Goal: Communication & Community: Answer question/provide support

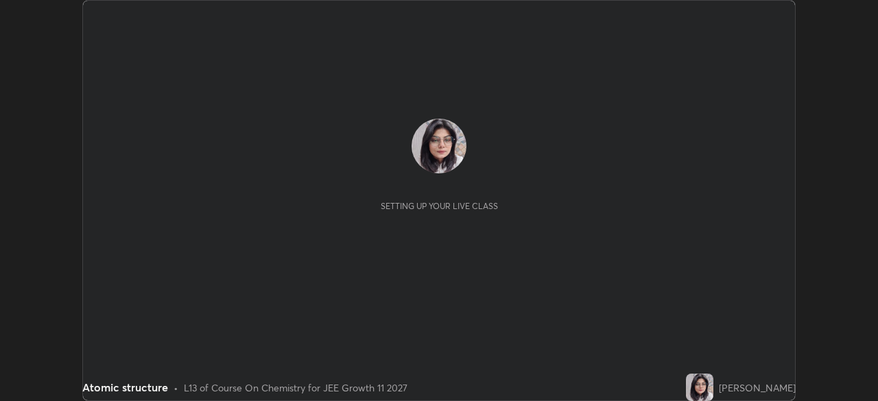
scroll to position [401, 878]
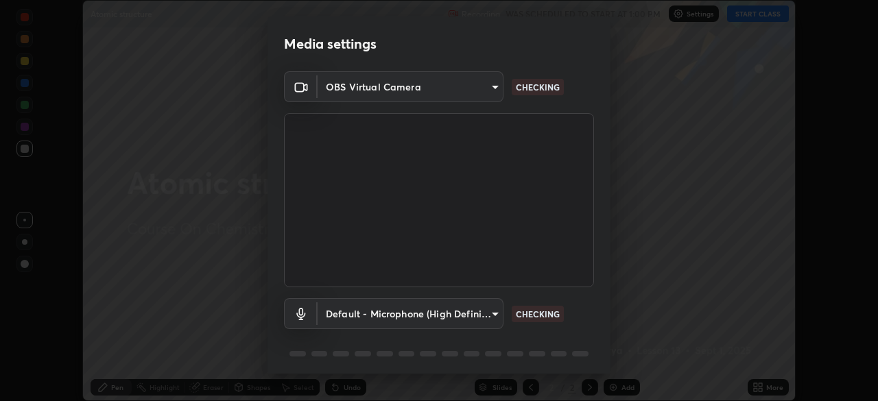
type input "b45de7ee0fa5affbd86f381d9850d11959442b20ac23425cf08cd12c60232317"
type input "default"
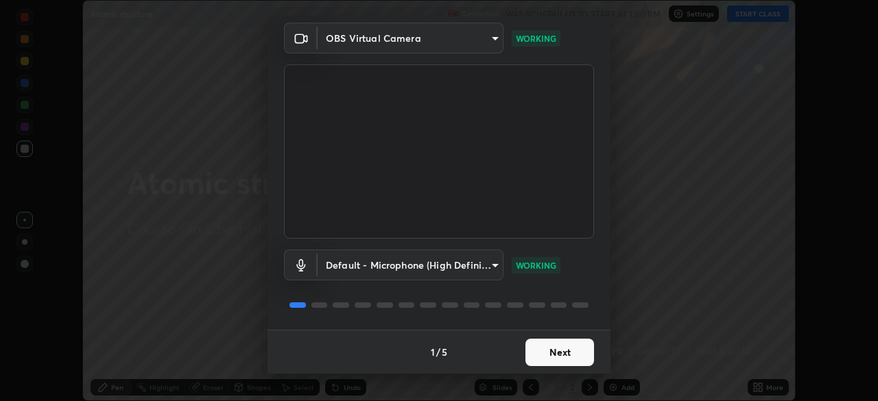
click at [555, 350] on button "Next" at bounding box center [560, 352] width 69 height 27
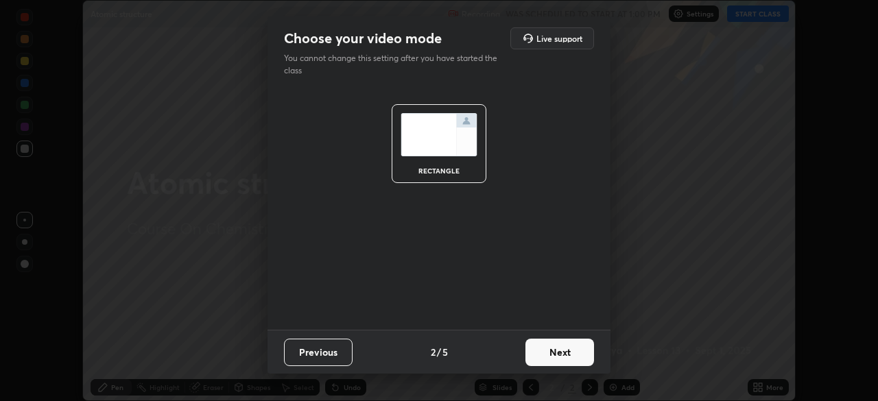
scroll to position [0, 0]
click at [559, 358] on button "Next" at bounding box center [560, 352] width 69 height 27
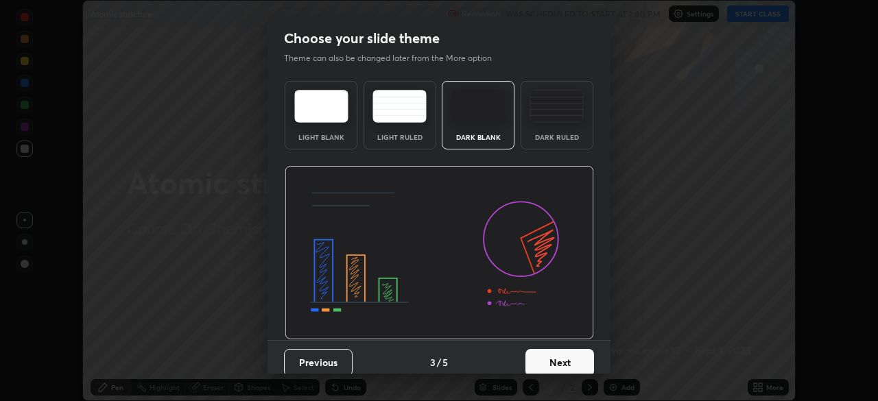
scroll to position [10, 0]
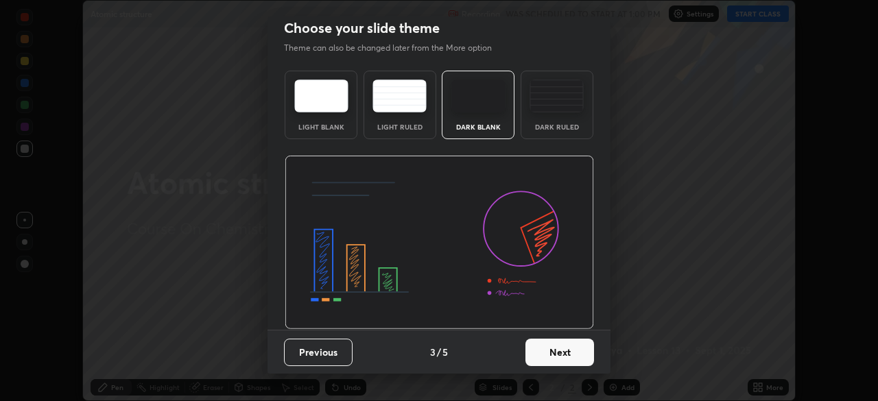
click at [557, 347] on button "Next" at bounding box center [560, 352] width 69 height 27
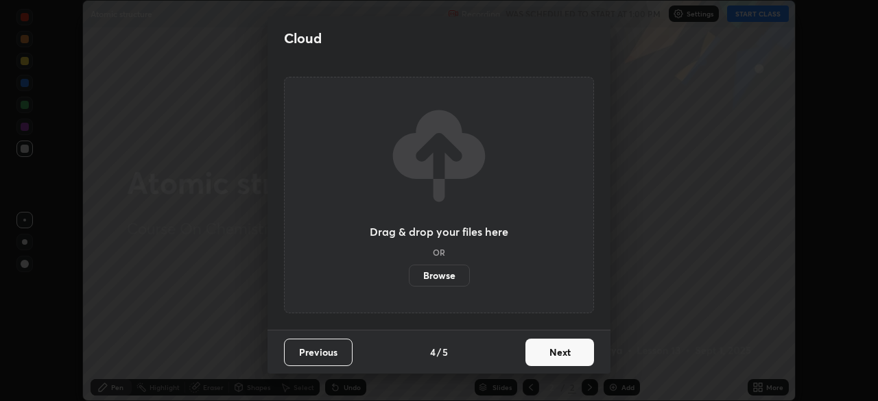
click at [561, 358] on button "Next" at bounding box center [560, 352] width 69 height 27
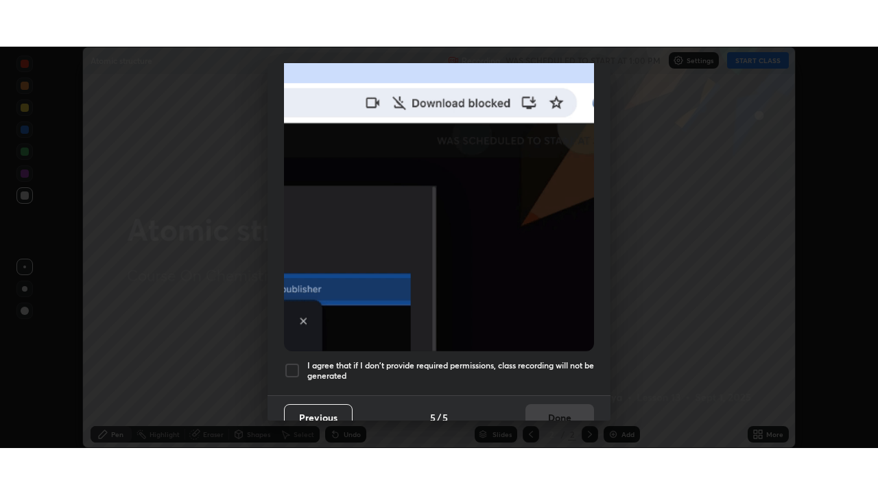
scroll to position [329, 0]
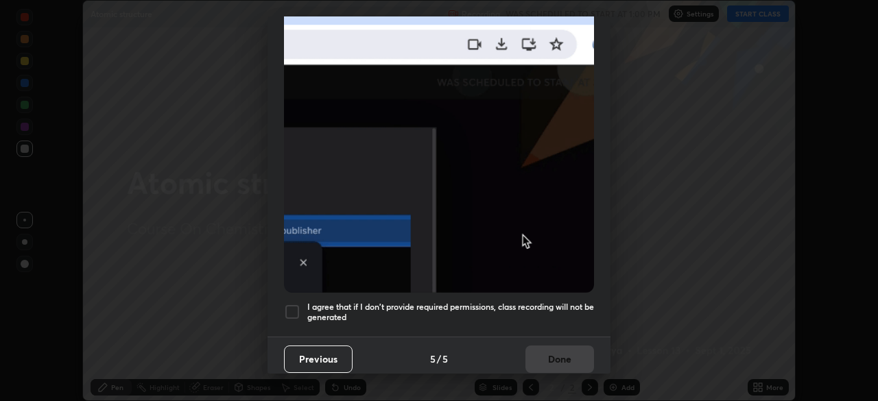
click at [296, 306] on div at bounding box center [292, 312] width 16 height 16
click at [561, 356] on button "Done" at bounding box center [560, 359] width 69 height 27
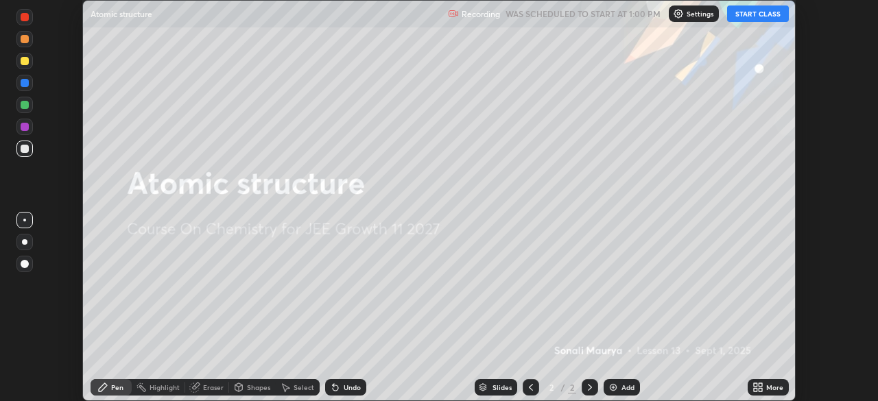
click at [771, 14] on button "START CLASS" at bounding box center [758, 13] width 62 height 16
click at [773, 388] on div "More" at bounding box center [775, 387] width 17 height 7
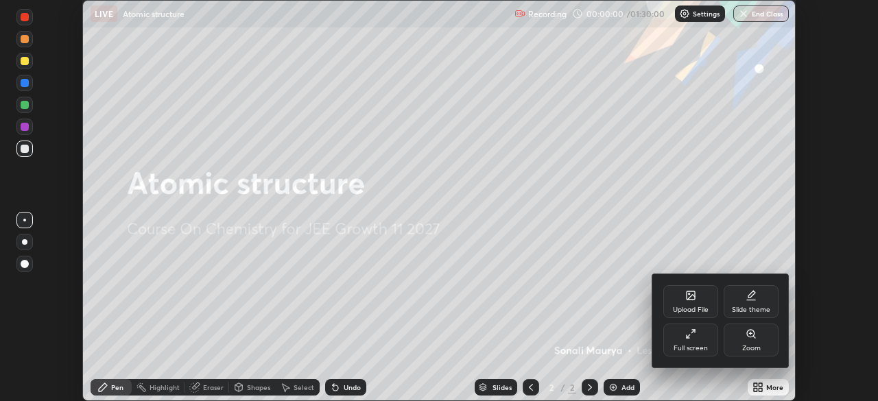
click at [701, 345] on div "Full screen" at bounding box center [691, 348] width 34 height 7
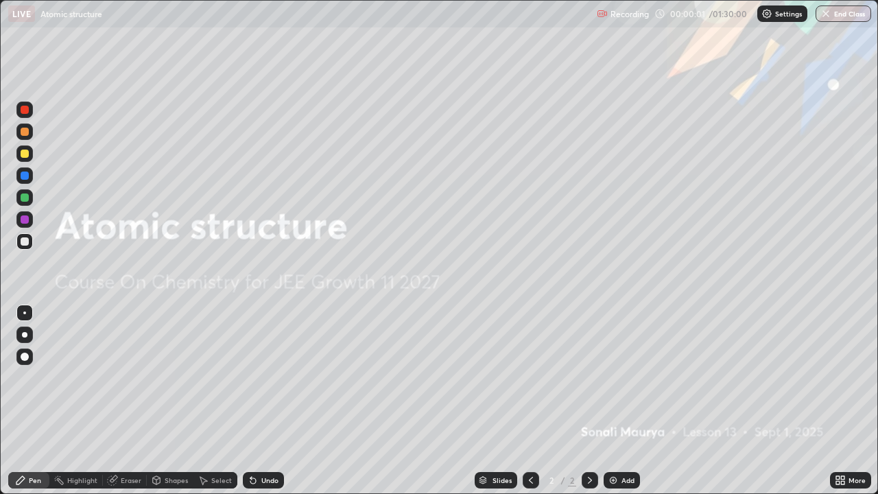
scroll to position [494, 878]
click at [622, 401] on div "Add" at bounding box center [628, 480] width 13 height 7
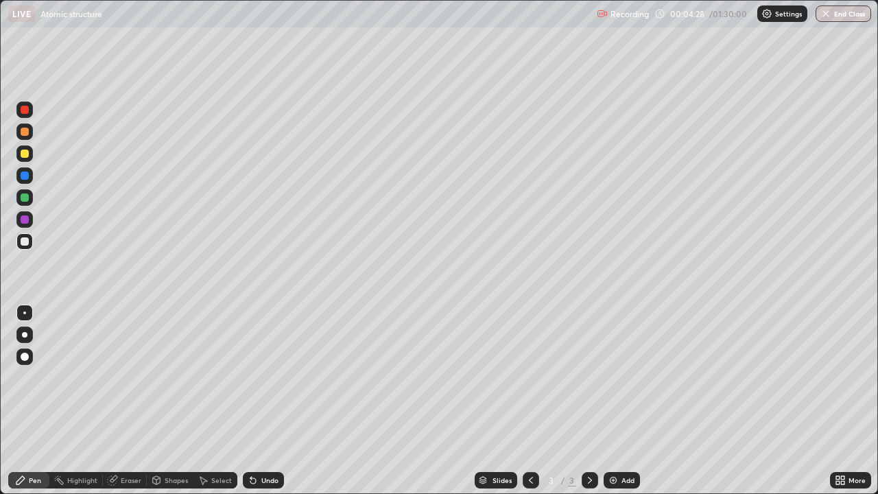
click at [26, 156] on div at bounding box center [25, 154] width 8 height 8
click at [615, 401] on img at bounding box center [613, 480] width 11 height 11
click at [213, 401] on div "Select" at bounding box center [221, 480] width 21 height 7
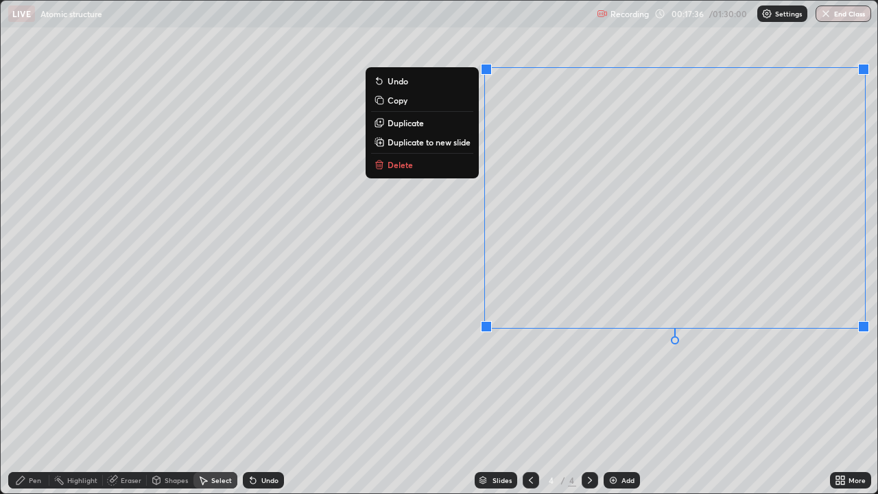
click at [450, 167] on button "Delete" at bounding box center [422, 164] width 102 height 16
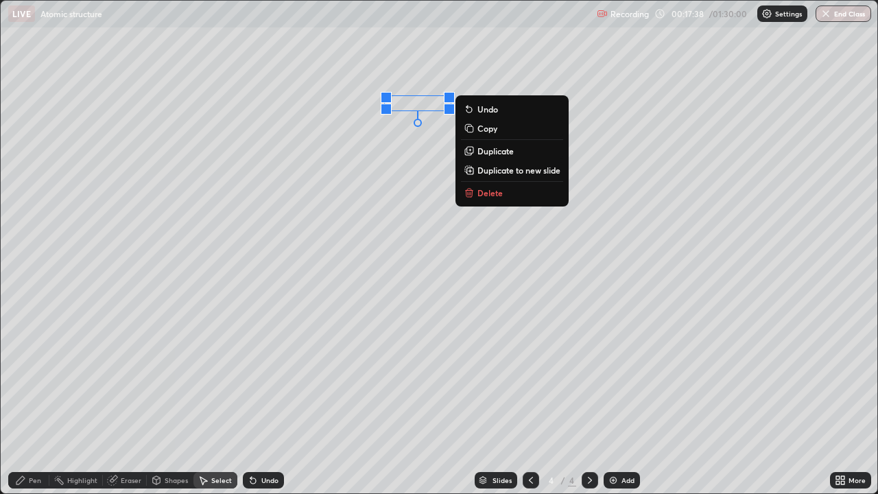
click at [501, 196] on p "Delete" at bounding box center [490, 192] width 25 height 11
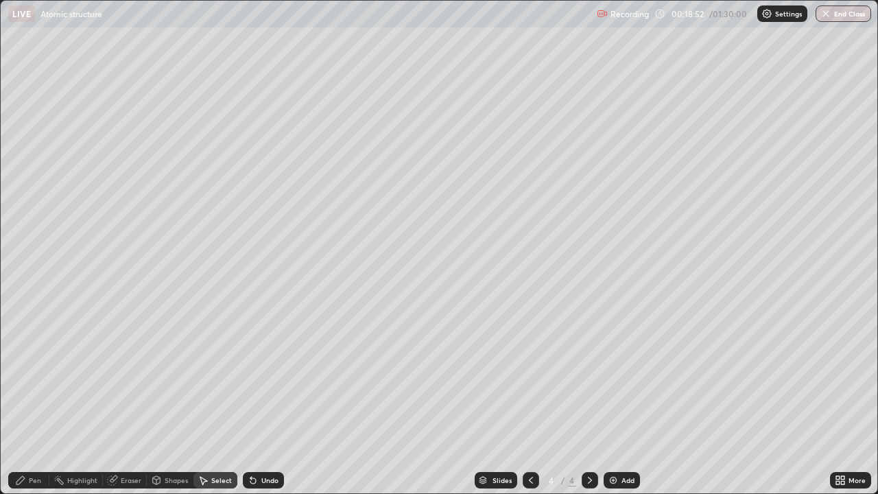
click at [36, 401] on div "Pen" at bounding box center [35, 480] width 12 height 7
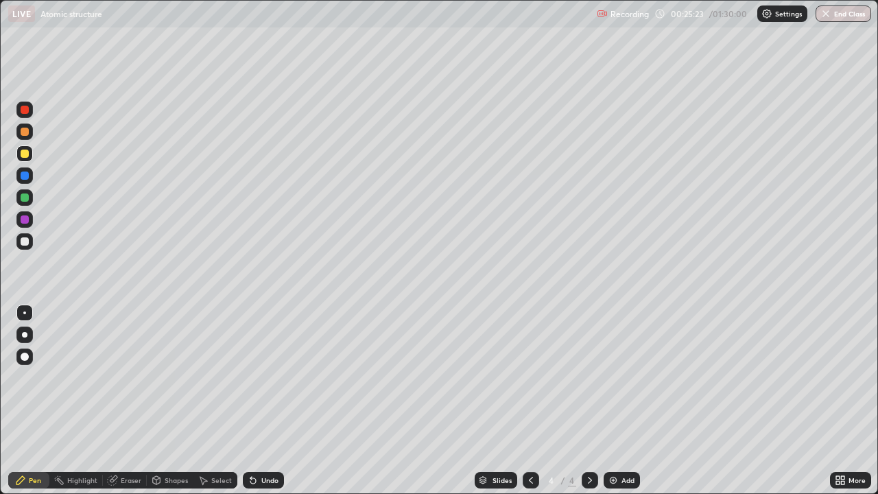
click at [616, 401] on img at bounding box center [613, 480] width 11 height 11
click at [132, 401] on div "Eraser" at bounding box center [131, 480] width 21 height 7
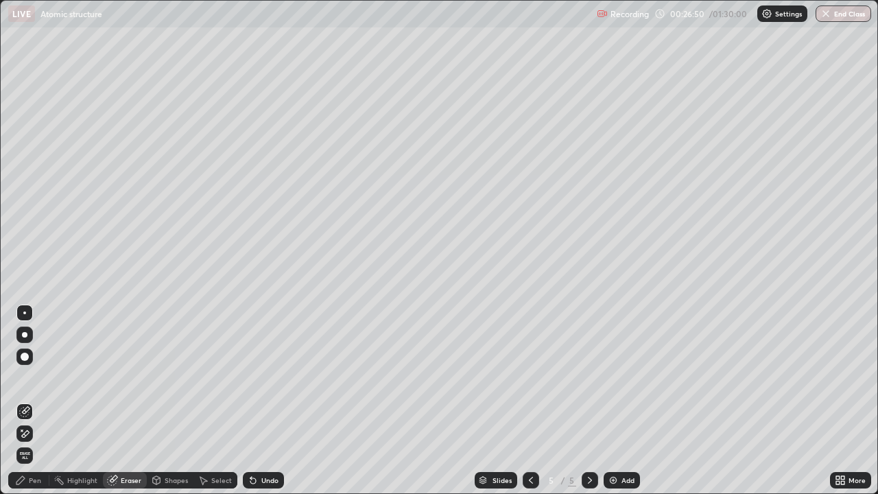
click at [56, 401] on circle at bounding box center [55, 480] width 1 height 1
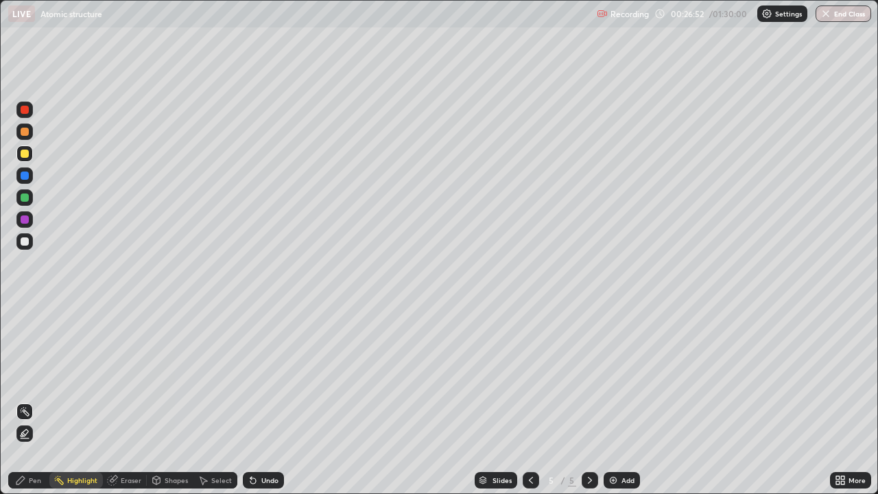
click at [31, 401] on div "Pen" at bounding box center [35, 480] width 12 height 7
click at [25, 176] on div at bounding box center [25, 176] width 8 height 8
click at [25, 218] on div at bounding box center [25, 219] width 8 height 8
click at [619, 401] on div "Add" at bounding box center [622, 480] width 36 height 16
click at [129, 401] on div "Eraser" at bounding box center [131, 480] width 21 height 7
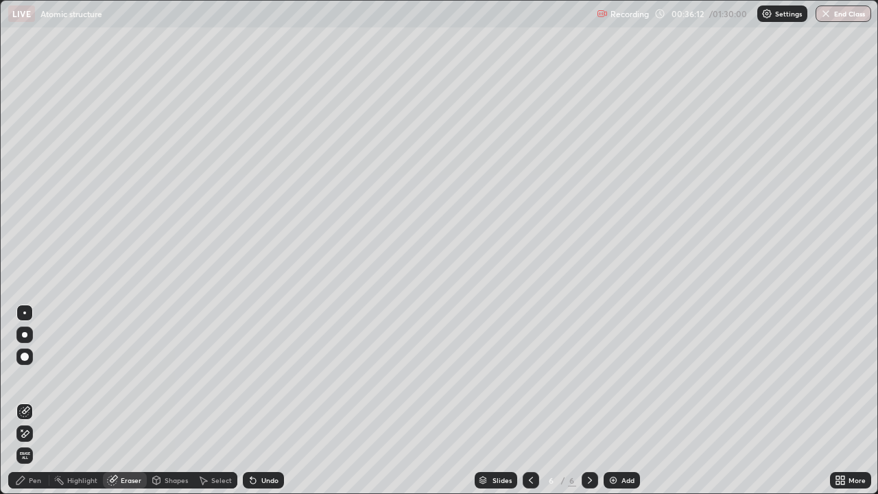
click at [30, 401] on div "Pen" at bounding box center [35, 480] width 12 height 7
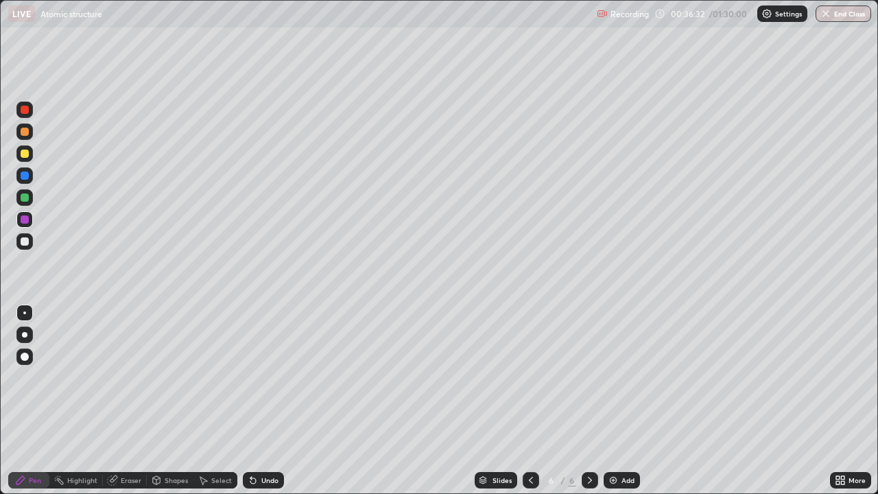
click at [137, 401] on div "Eraser" at bounding box center [131, 480] width 21 height 7
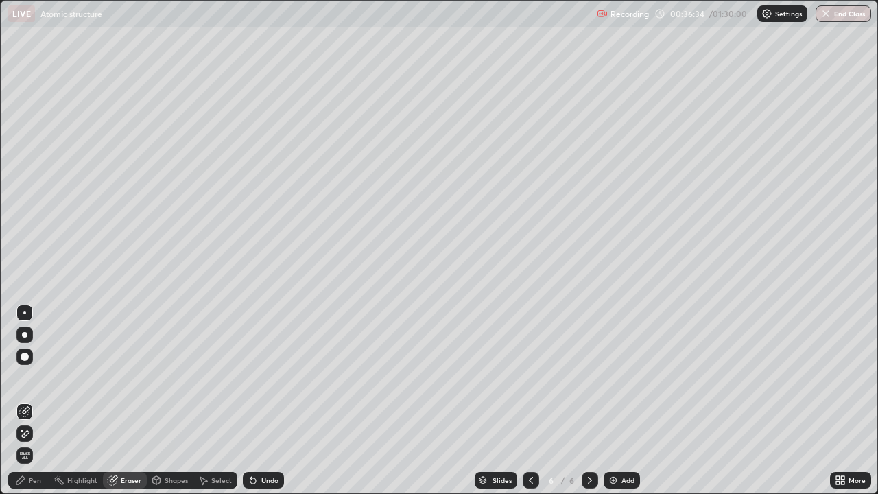
click at [32, 401] on div "Pen" at bounding box center [35, 480] width 12 height 7
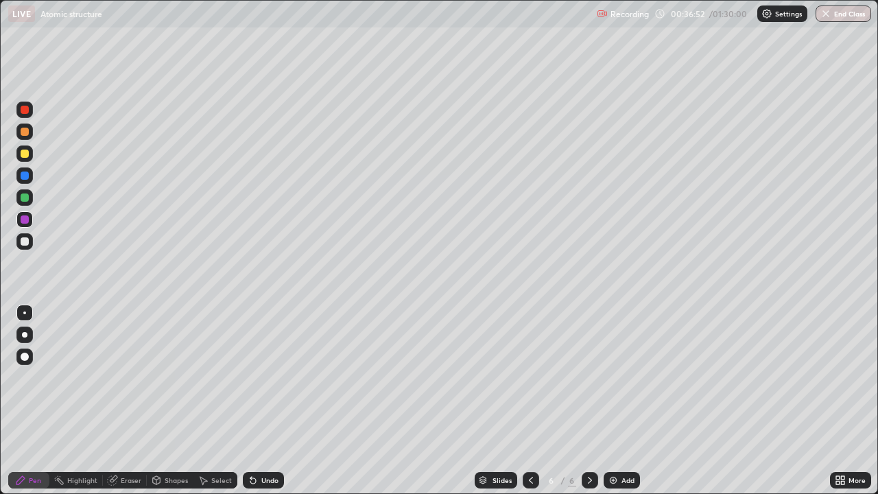
click at [113, 401] on icon at bounding box center [112, 480] width 9 height 9
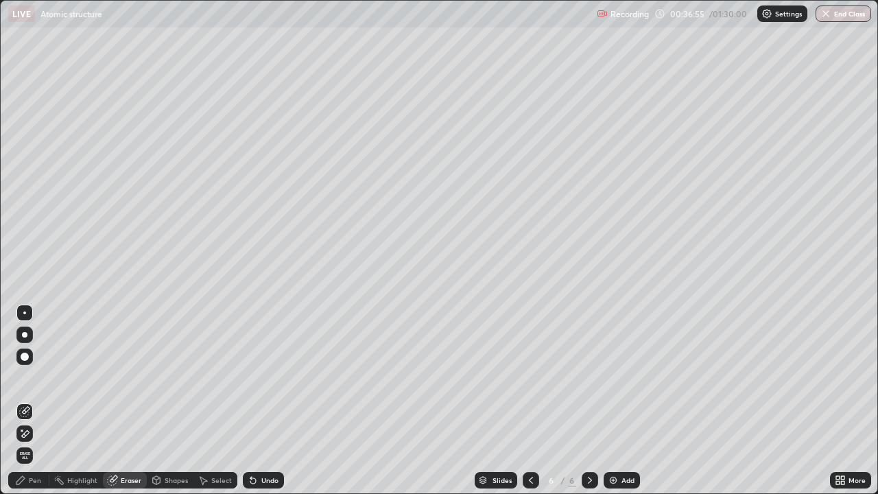
click at [36, 401] on div "Pen" at bounding box center [35, 480] width 12 height 7
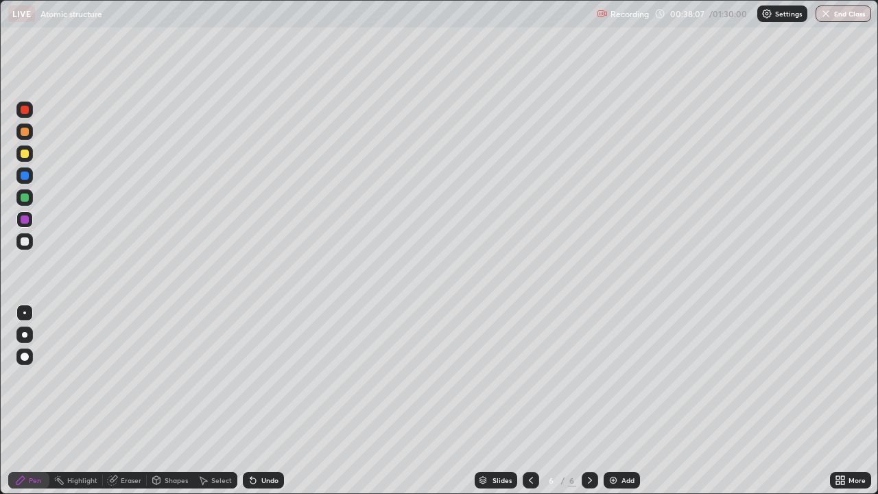
click at [136, 401] on div "Eraser" at bounding box center [131, 480] width 21 height 7
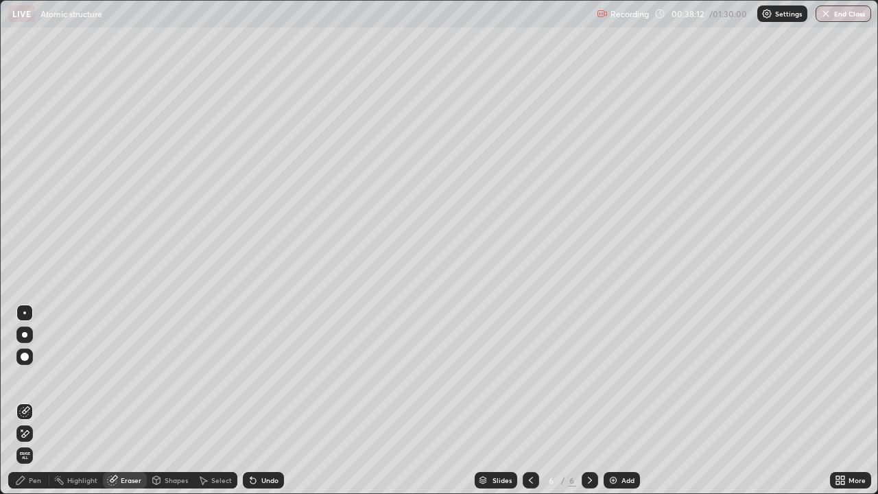
click at [21, 401] on icon at bounding box center [20, 480] width 8 height 8
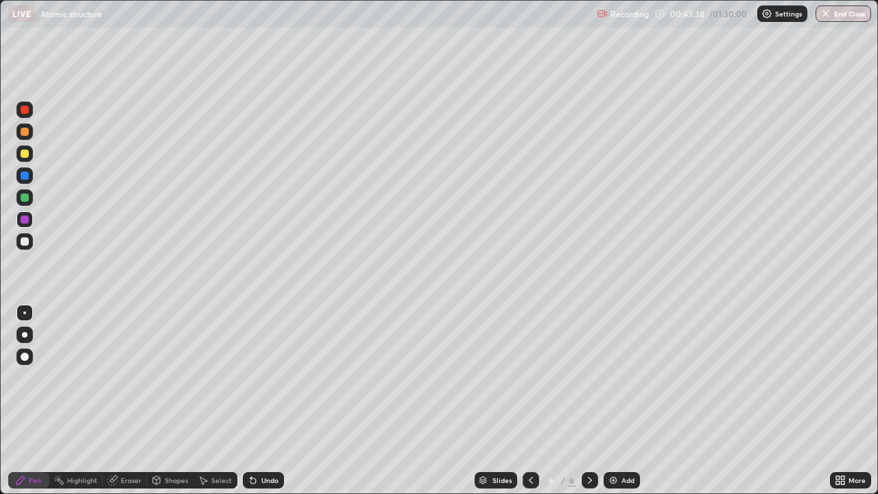
click at [132, 401] on div "Eraser" at bounding box center [131, 480] width 21 height 7
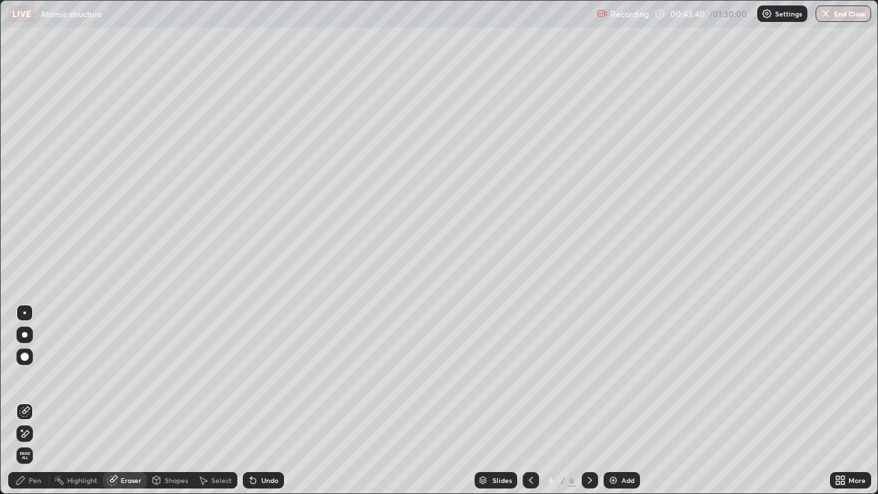
click at [37, 401] on div "Pen" at bounding box center [35, 480] width 12 height 7
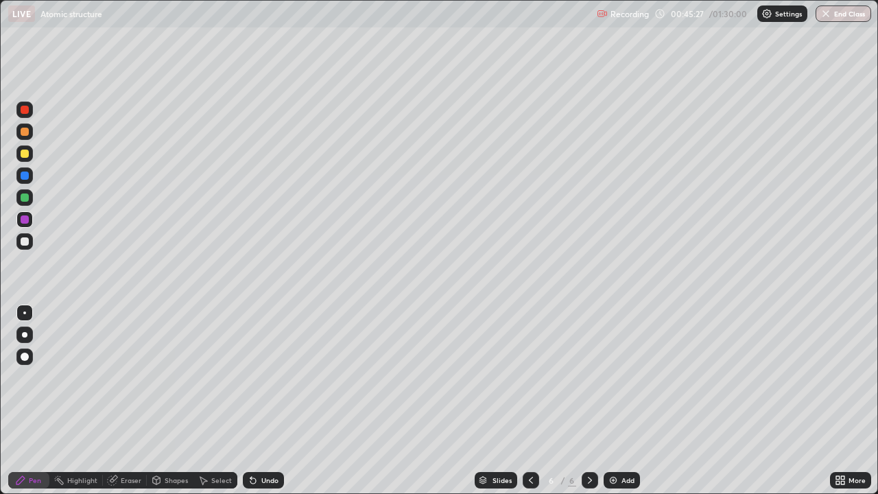
click at [627, 401] on div "Add" at bounding box center [628, 480] width 13 height 7
click at [589, 401] on icon at bounding box center [590, 480] width 11 height 11
click at [618, 401] on div "Add" at bounding box center [622, 480] width 36 height 16
click at [132, 401] on div "Eraser" at bounding box center [131, 480] width 21 height 7
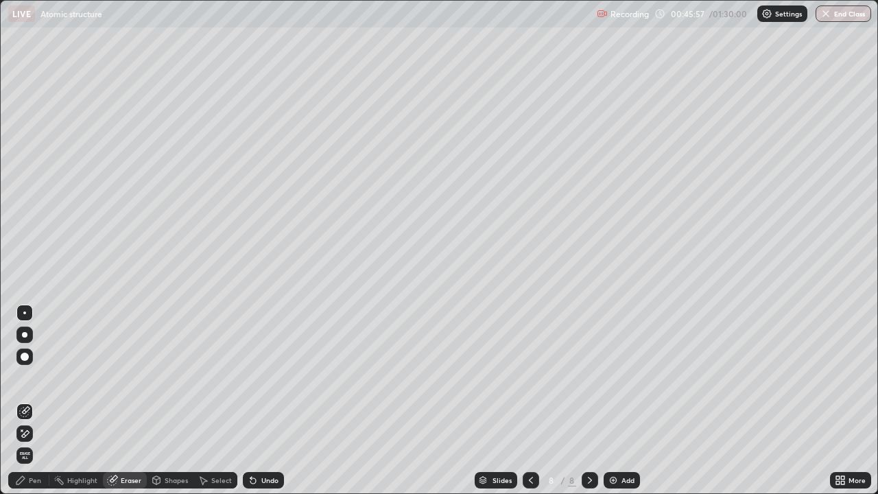
click at [35, 401] on div "Pen" at bounding box center [35, 480] width 12 height 7
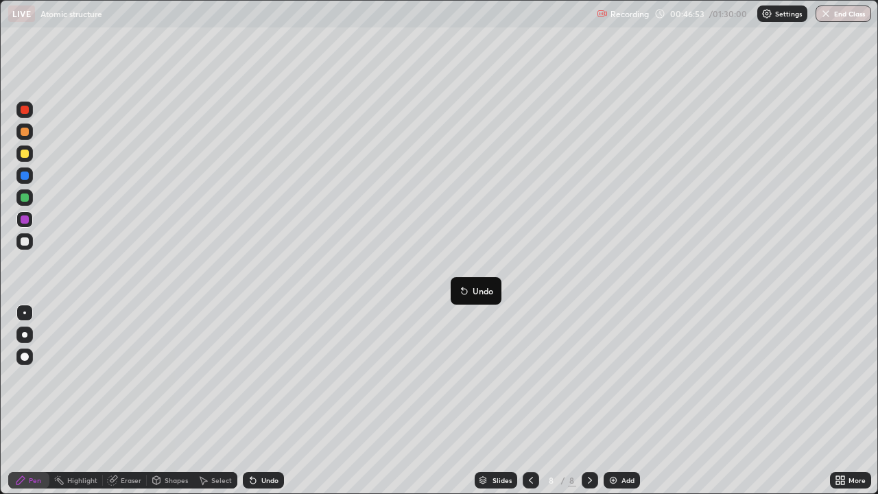
click at [456, 283] on button "Undo" at bounding box center [476, 291] width 40 height 16
click at [625, 401] on div "Add" at bounding box center [628, 480] width 13 height 7
click at [27, 132] on div at bounding box center [25, 132] width 8 height 8
click at [222, 401] on div "Select" at bounding box center [221, 480] width 21 height 7
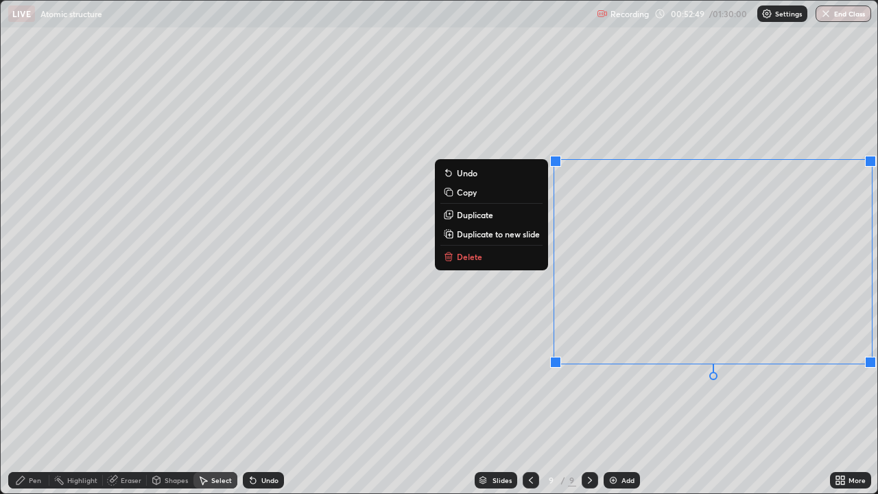
click at [497, 254] on button "Delete" at bounding box center [492, 256] width 102 height 16
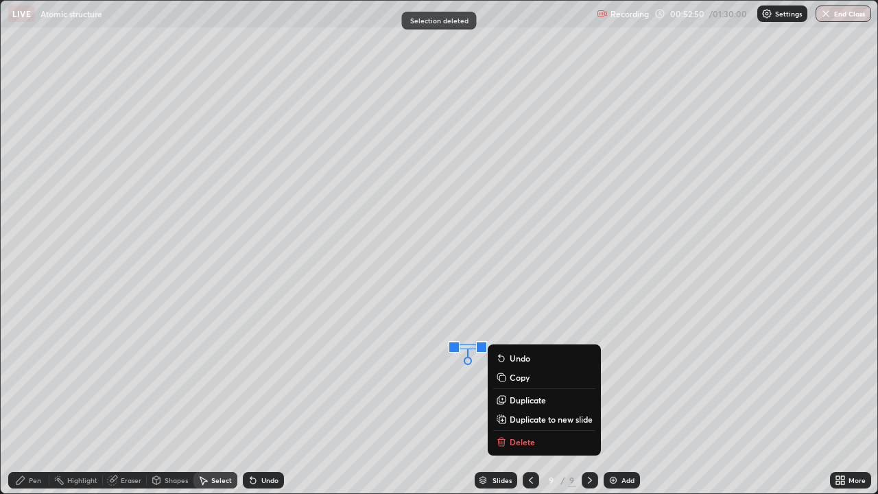
click at [535, 401] on button "Delete" at bounding box center [544, 442] width 102 height 16
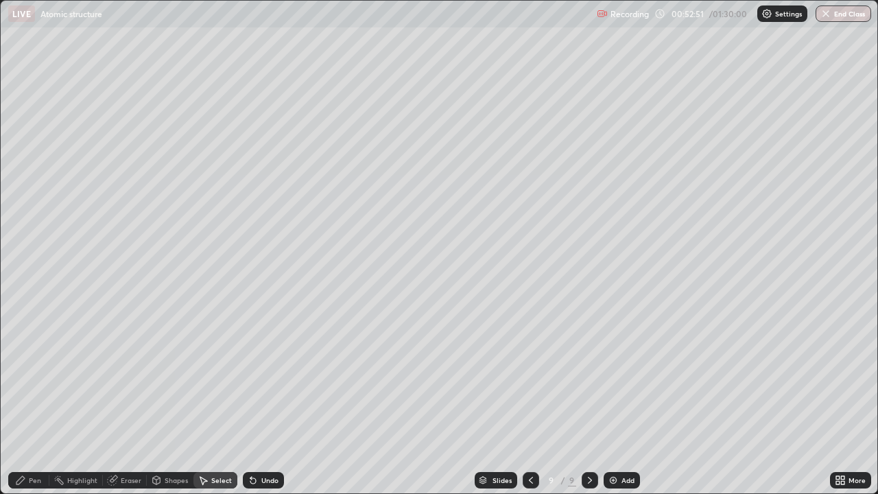
click at [55, 401] on circle at bounding box center [54, 478] width 1 height 1
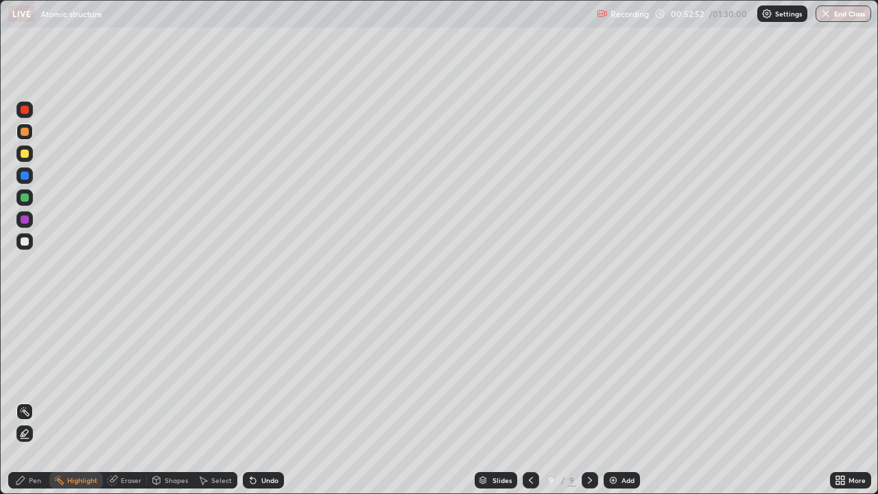
click at [23, 401] on icon at bounding box center [20, 480] width 8 height 8
click at [126, 401] on div "Eraser" at bounding box center [131, 480] width 21 height 7
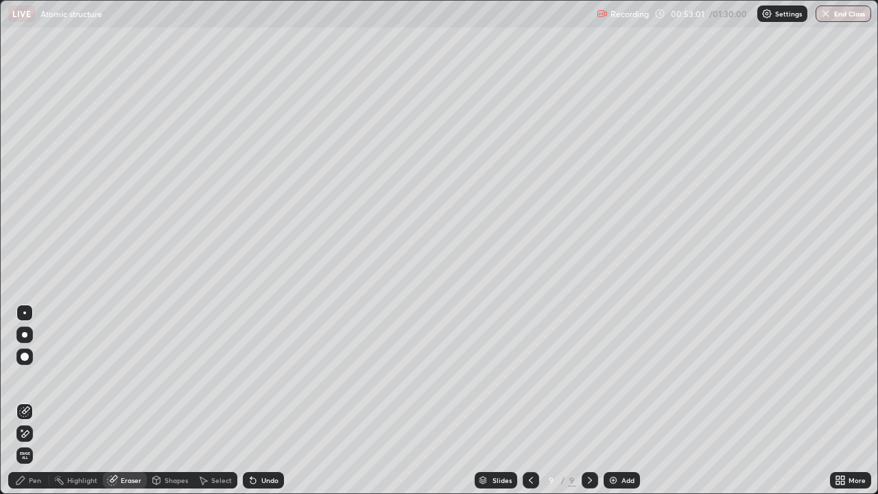
click at [35, 401] on div "Pen" at bounding box center [35, 480] width 12 height 7
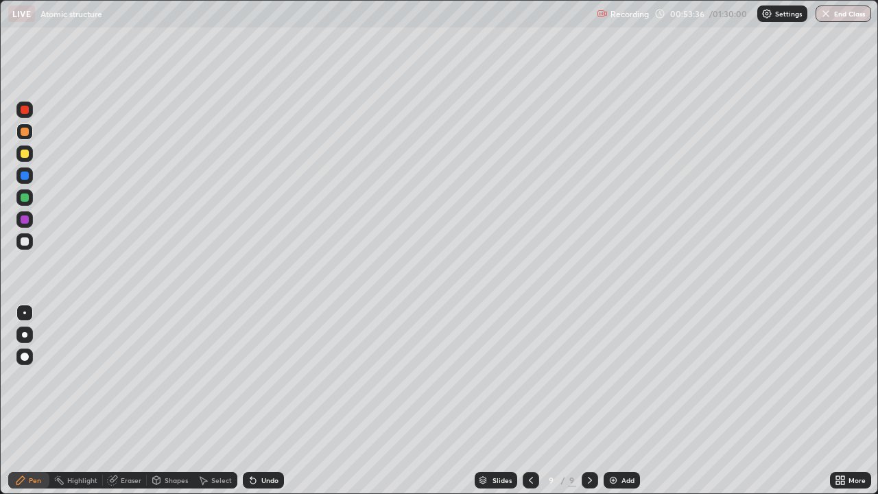
click at [614, 401] on img at bounding box center [613, 480] width 11 height 11
click at [123, 401] on div "Eraser" at bounding box center [131, 480] width 21 height 7
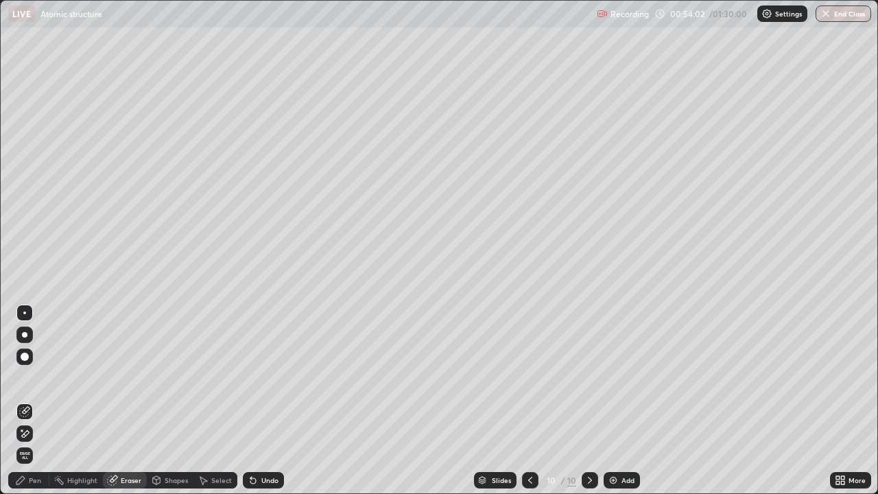
click at [39, 401] on div "Pen" at bounding box center [35, 480] width 12 height 7
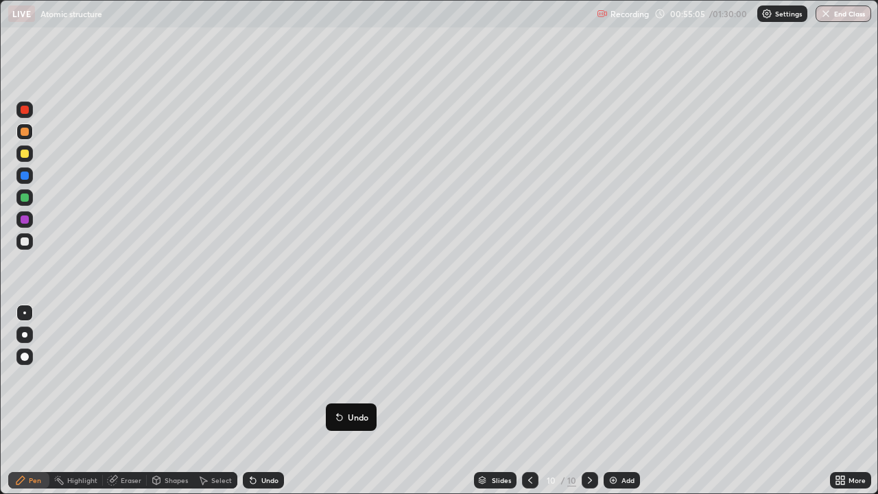
click at [265, 401] on div "Undo" at bounding box center [269, 480] width 17 height 7
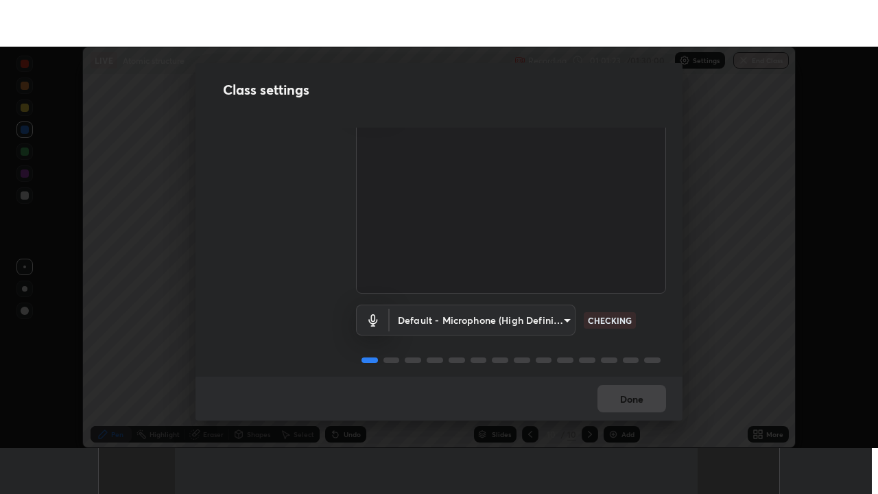
scroll to position [62, 0]
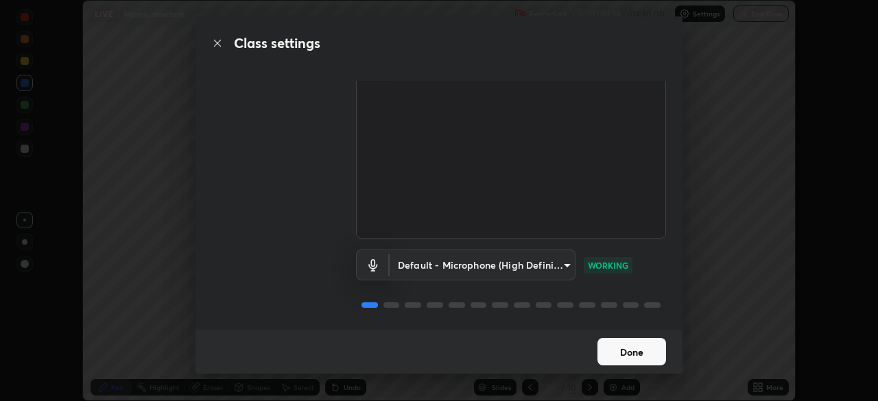
click at [630, 352] on button "Done" at bounding box center [632, 351] width 69 height 27
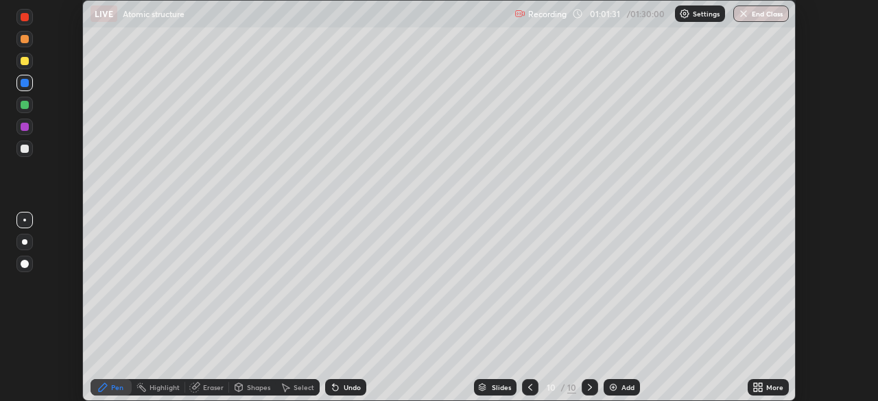
click at [760, 390] on icon at bounding box center [760, 389] width 3 height 3
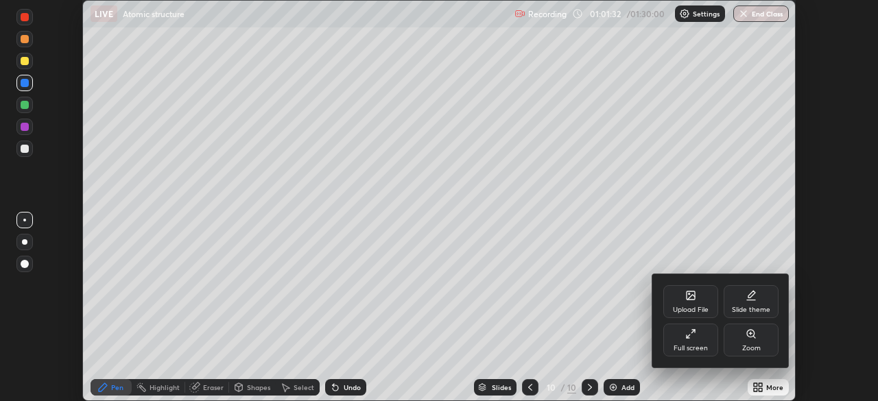
click at [695, 346] on div "Full screen" at bounding box center [691, 348] width 34 height 7
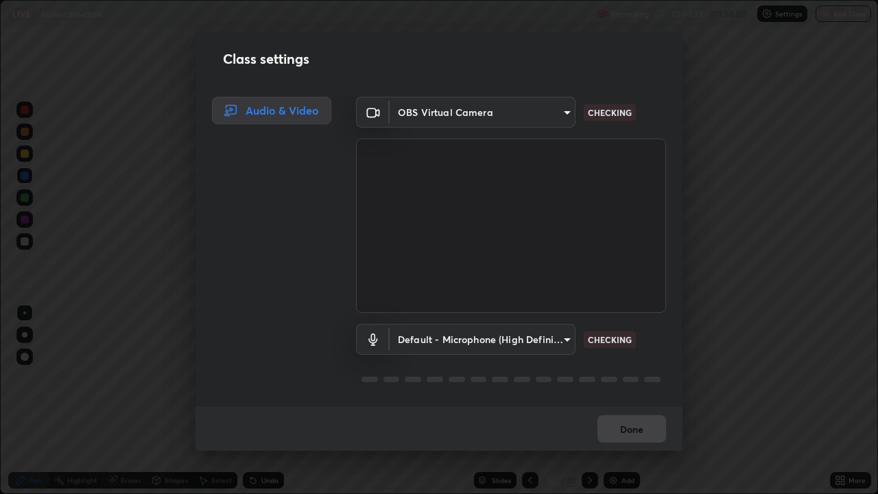
scroll to position [494, 878]
click at [630, 401] on button "Done" at bounding box center [632, 428] width 69 height 27
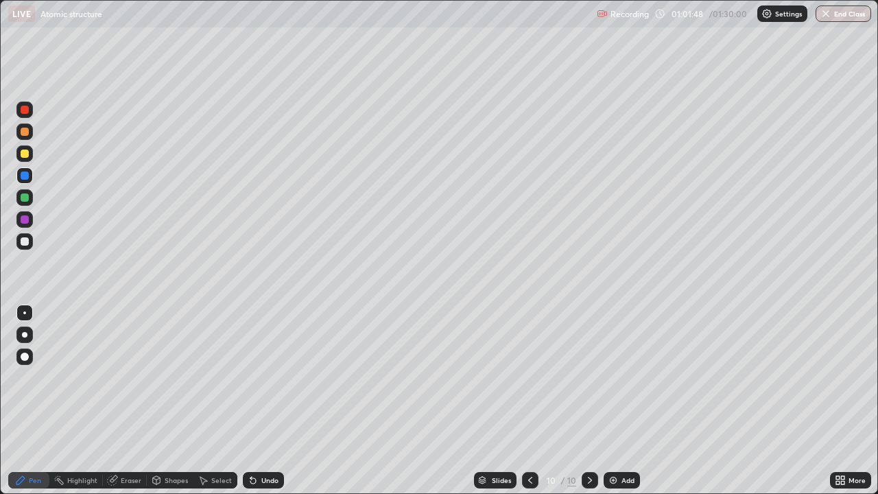
click at [25, 220] on div at bounding box center [25, 219] width 8 height 8
click at [268, 401] on div "Undo" at bounding box center [269, 480] width 17 height 7
click at [136, 401] on div "Eraser" at bounding box center [125, 480] width 44 height 16
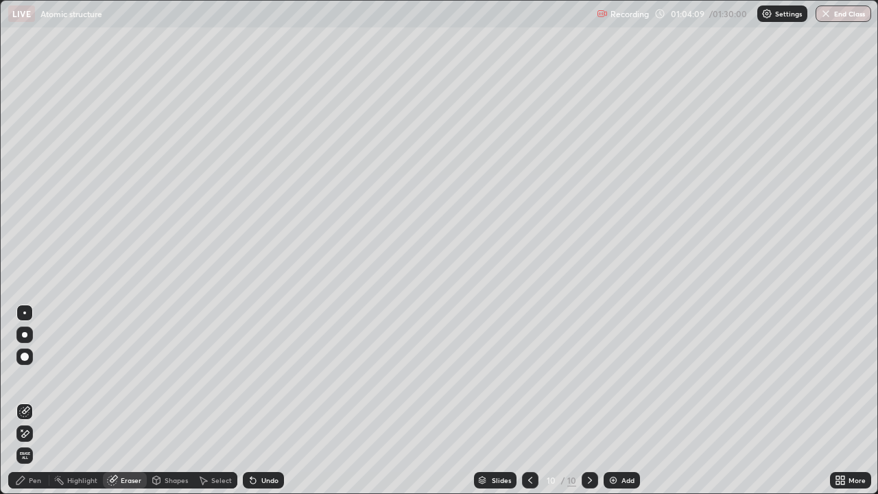
click at [32, 401] on div "Pen" at bounding box center [35, 480] width 12 height 7
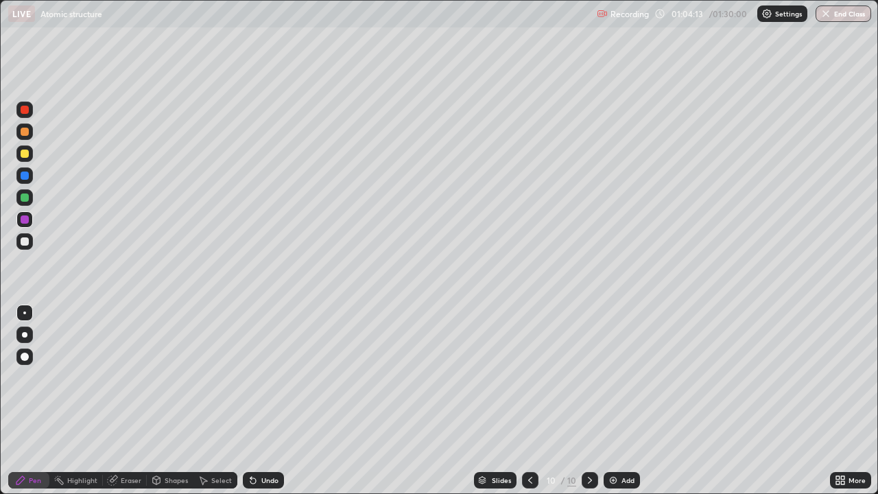
click at [28, 177] on div at bounding box center [25, 176] width 8 height 8
click at [268, 401] on div "Undo" at bounding box center [269, 480] width 17 height 7
click at [625, 401] on div "Add" at bounding box center [628, 480] width 13 height 7
click at [128, 401] on div "Eraser" at bounding box center [131, 480] width 21 height 7
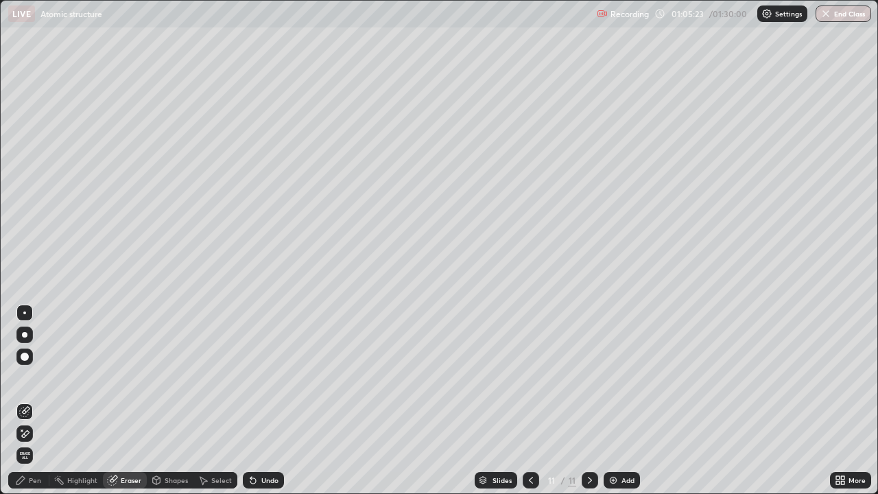
click at [32, 401] on div "Pen" at bounding box center [35, 480] width 12 height 7
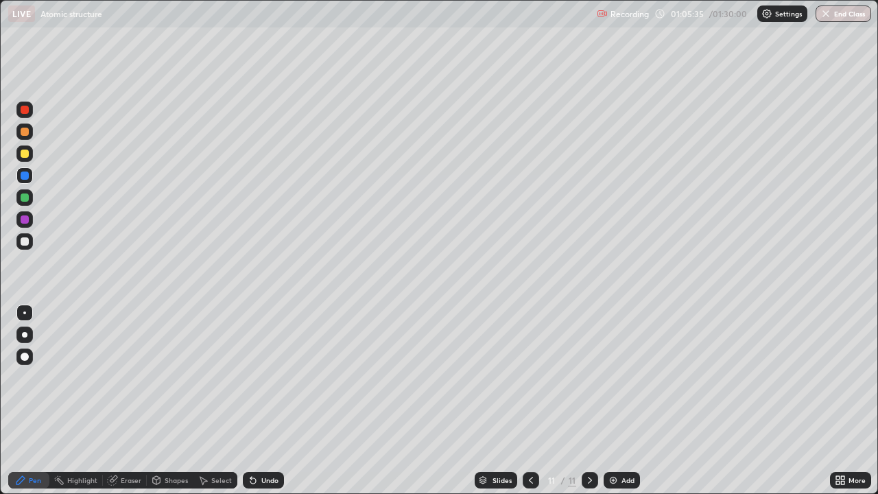
click at [25, 240] on div at bounding box center [25, 241] width 8 height 8
click at [128, 401] on div "Eraser" at bounding box center [131, 480] width 21 height 7
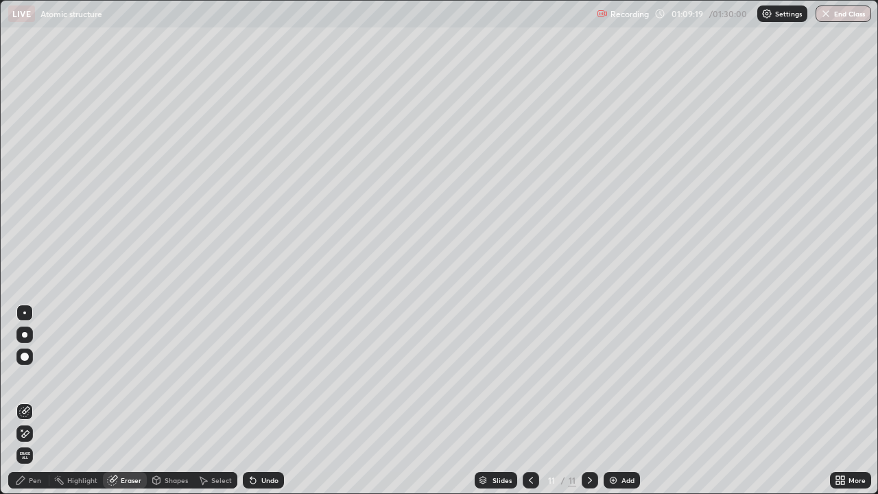
click at [31, 401] on div "Pen" at bounding box center [35, 480] width 12 height 7
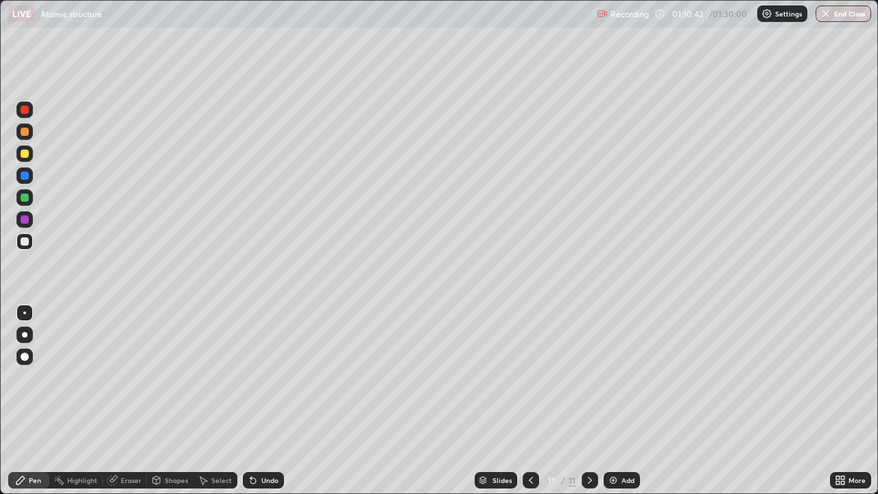
click at [25, 176] on div at bounding box center [25, 176] width 8 height 8
click at [25, 154] on div at bounding box center [25, 154] width 8 height 8
click at [533, 401] on icon at bounding box center [531, 480] width 11 height 11
click at [529, 401] on icon at bounding box center [531, 480] width 4 height 7
click at [589, 401] on icon at bounding box center [590, 480] width 11 height 11
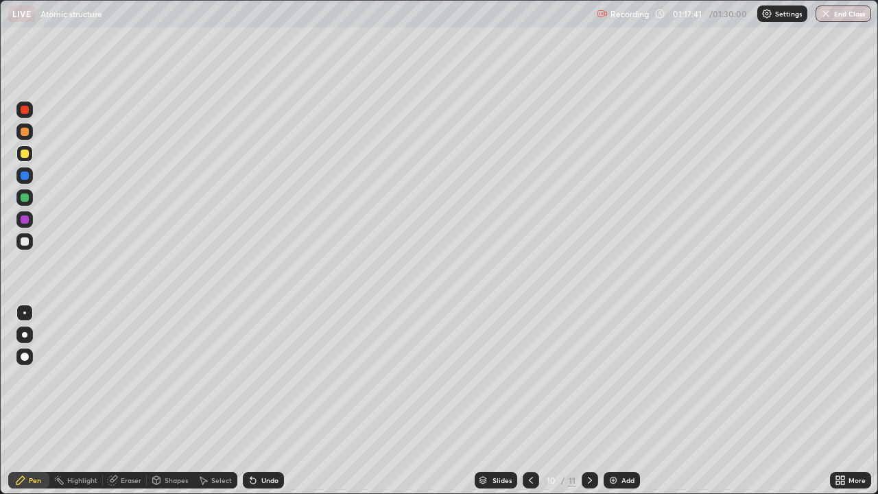
click at [135, 401] on div "Eraser" at bounding box center [131, 480] width 21 height 7
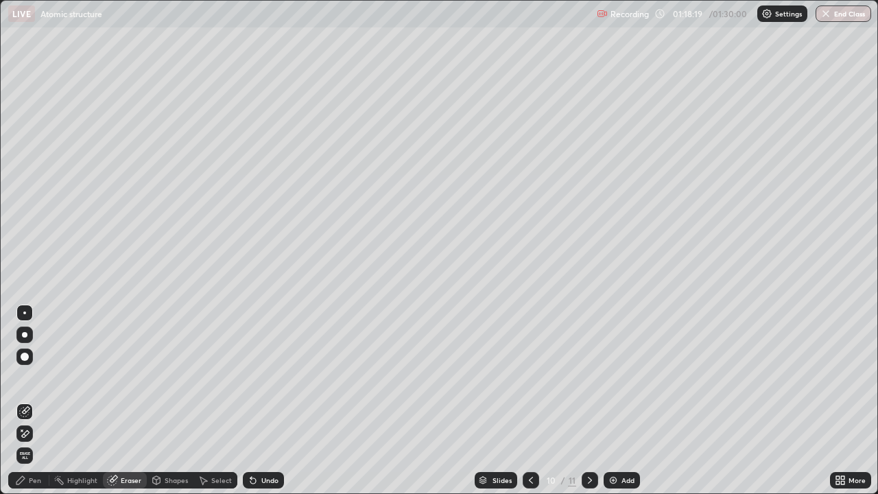
click at [587, 401] on icon at bounding box center [590, 480] width 11 height 11
click at [40, 401] on div "Pen" at bounding box center [35, 480] width 12 height 7
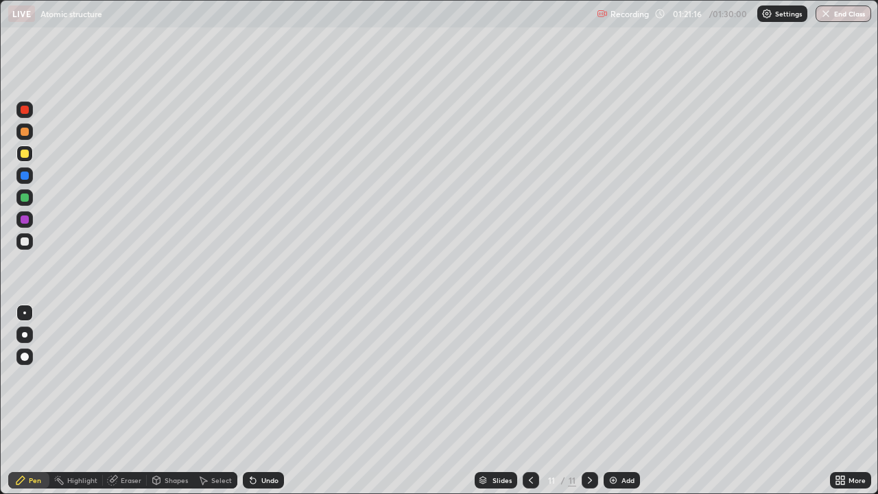
click at [615, 401] on img at bounding box center [613, 480] width 11 height 11
click at [530, 401] on icon at bounding box center [531, 480] width 11 height 11
click at [533, 401] on icon at bounding box center [531, 480] width 11 height 11
click at [622, 401] on div "Add" at bounding box center [628, 480] width 13 height 7
click at [594, 401] on icon at bounding box center [590, 480] width 11 height 11
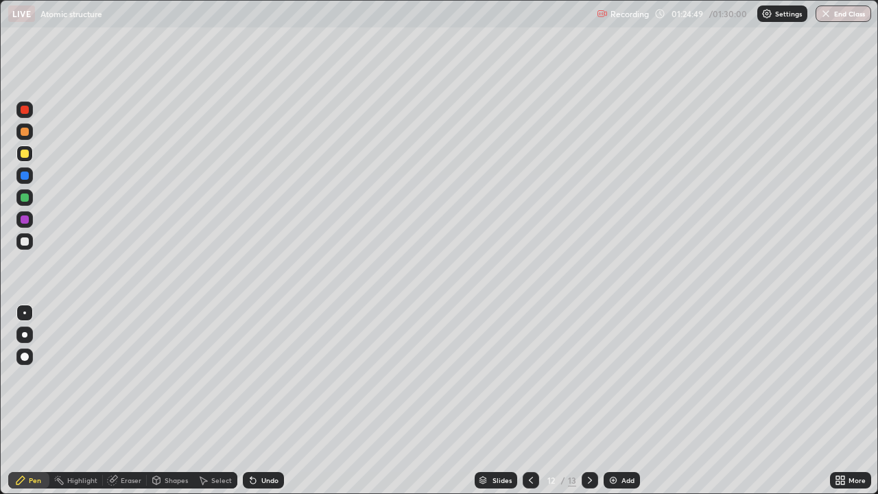
click at [589, 401] on icon at bounding box center [590, 480] width 11 height 11
click at [594, 401] on icon at bounding box center [590, 480] width 11 height 11
click at [608, 401] on img at bounding box center [613, 480] width 11 height 11
click at [277, 401] on div "Undo" at bounding box center [263, 480] width 41 height 16
click at [25, 176] on div at bounding box center [25, 176] width 8 height 8
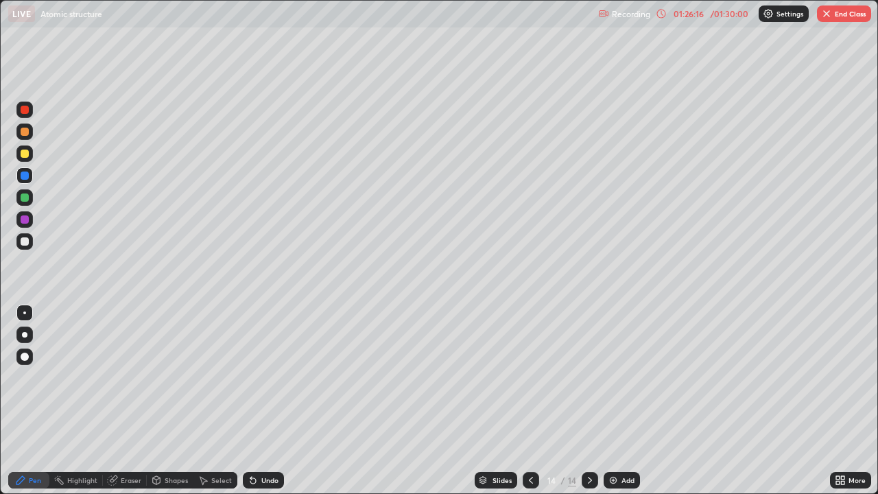
click at [262, 401] on div "Undo" at bounding box center [269, 480] width 17 height 7
click at [270, 401] on div "Undo" at bounding box center [269, 480] width 17 height 7
click at [841, 17] on button "End Class" at bounding box center [844, 13] width 54 height 16
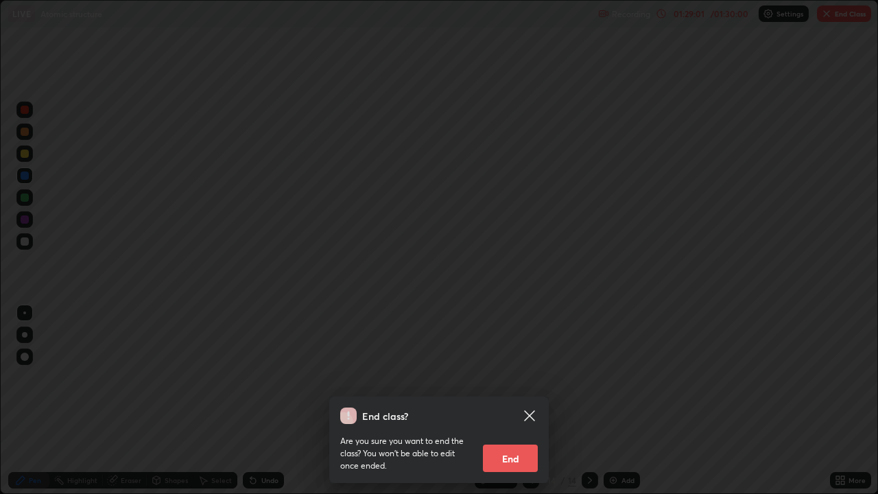
click at [502, 401] on button "End" at bounding box center [510, 458] width 55 height 27
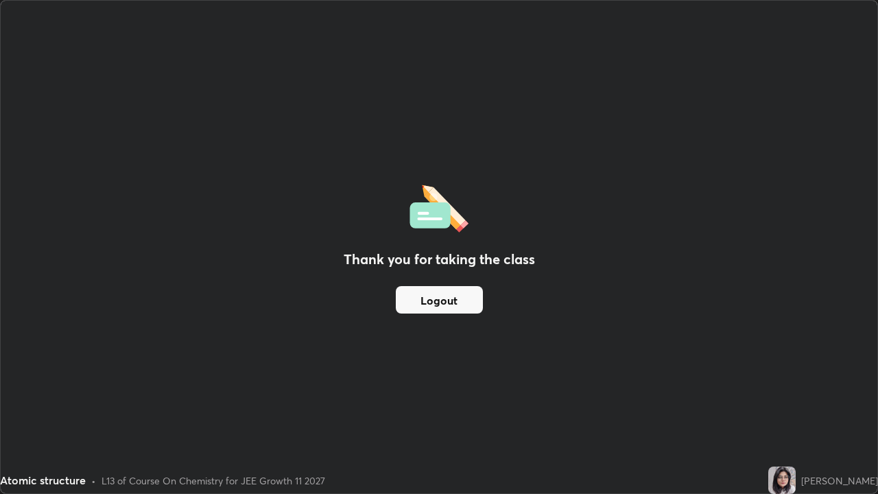
click at [451, 290] on button "Logout" at bounding box center [439, 299] width 87 height 27
click at [453, 299] on button "Logout" at bounding box center [439, 299] width 87 height 27
click at [449, 301] on button "Logout" at bounding box center [439, 299] width 87 height 27
click at [446, 303] on button "Logout" at bounding box center [439, 299] width 87 height 27
click at [436, 302] on button "Logout" at bounding box center [439, 299] width 87 height 27
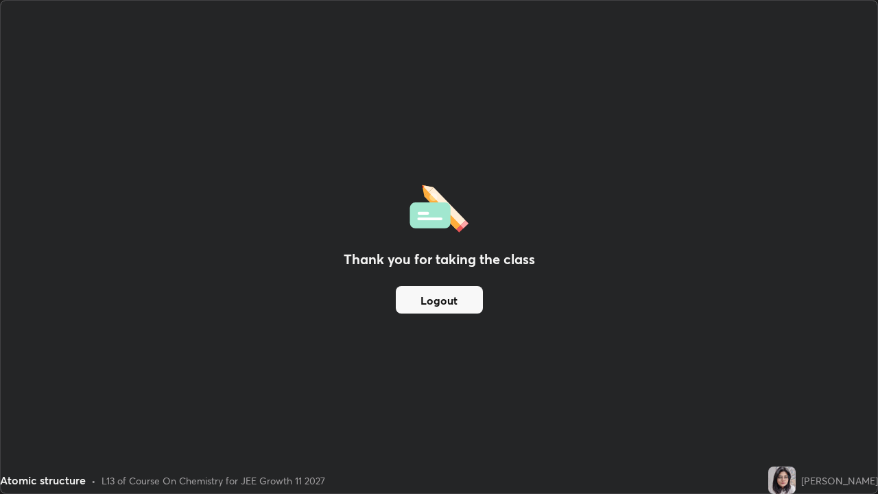
click at [437, 299] on button "Logout" at bounding box center [439, 299] width 87 height 27
click at [440, 298] on button "Logout" at bounding box center [439, 299] width 87 height 27
click at [443, 299] on button "Logout" at bounding box center [439, 299] width 87 height 27
